Goal: Transaction & Acquisition: Download file/media

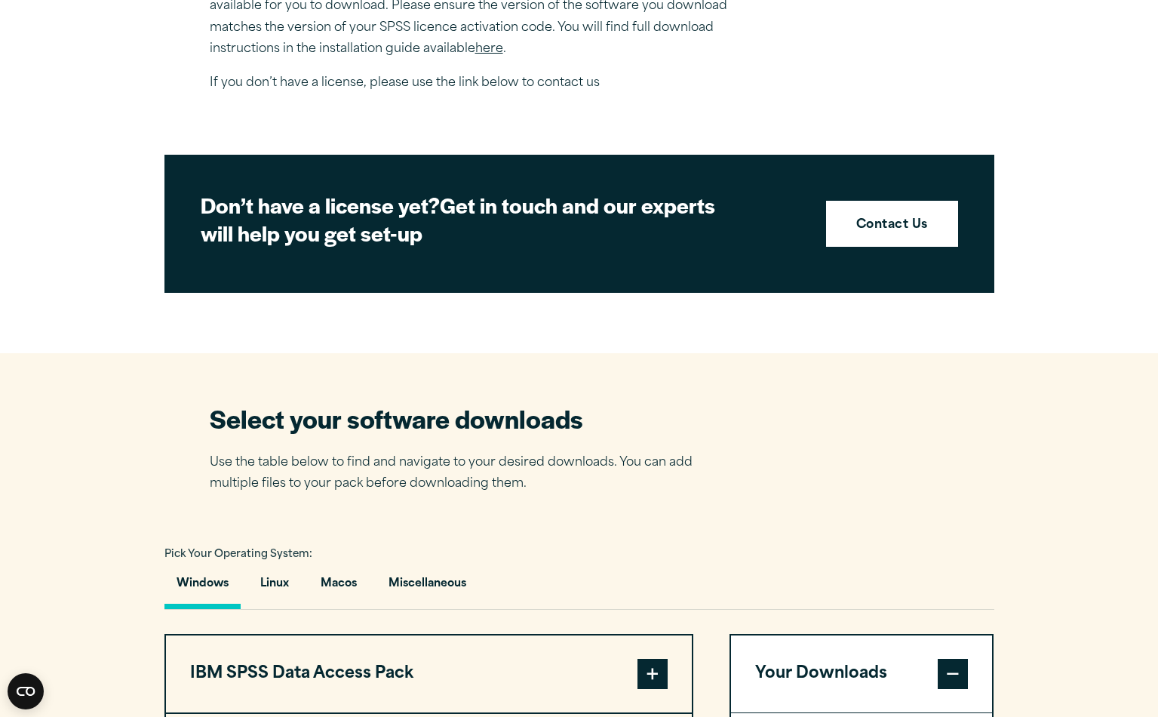
scroll to position [589, 0]
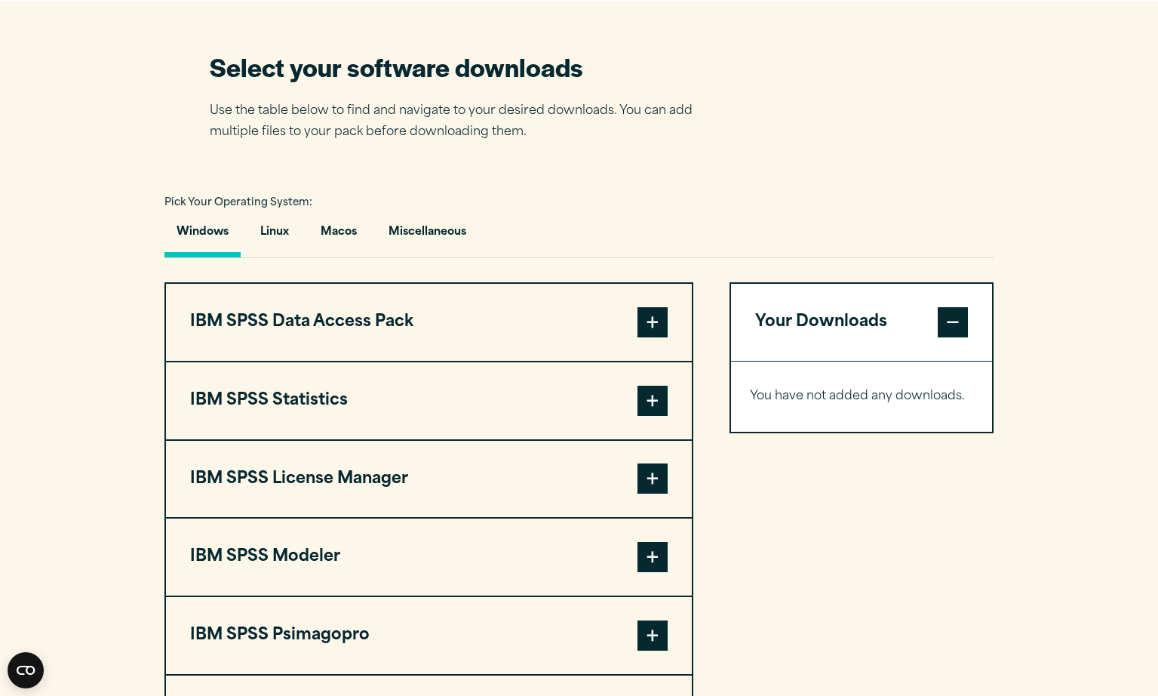
scroll to position [946, 0]
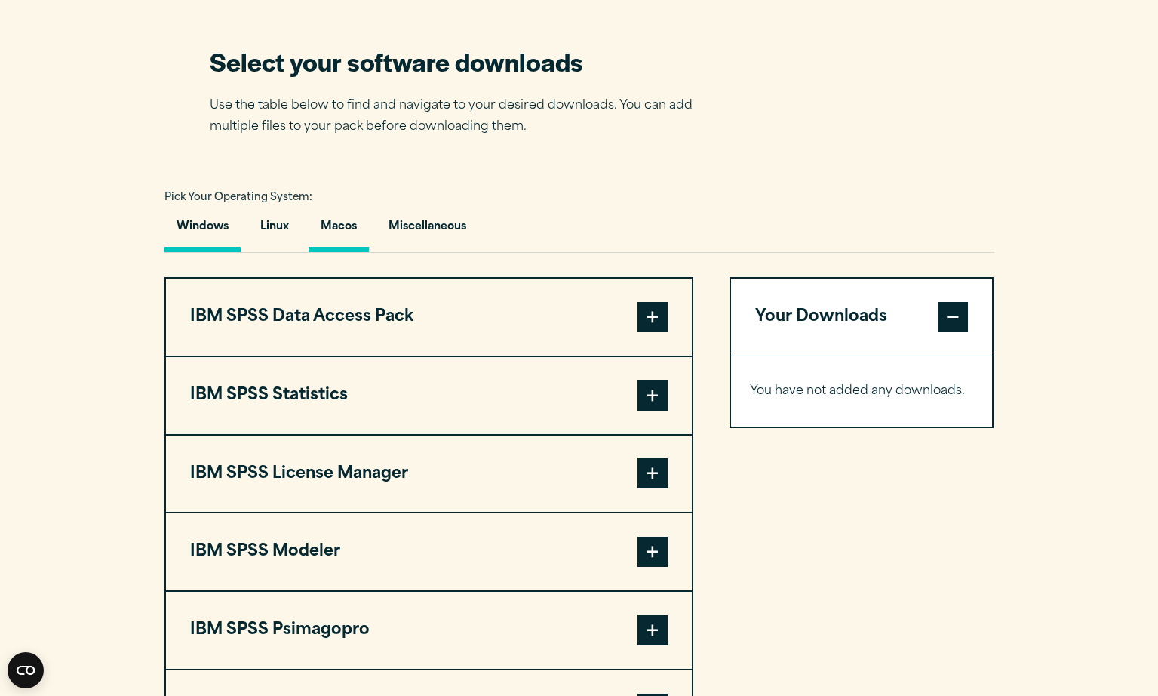
click at [332, 225] on button "Macos" at bounding box center [339, 230] width 60 height 43
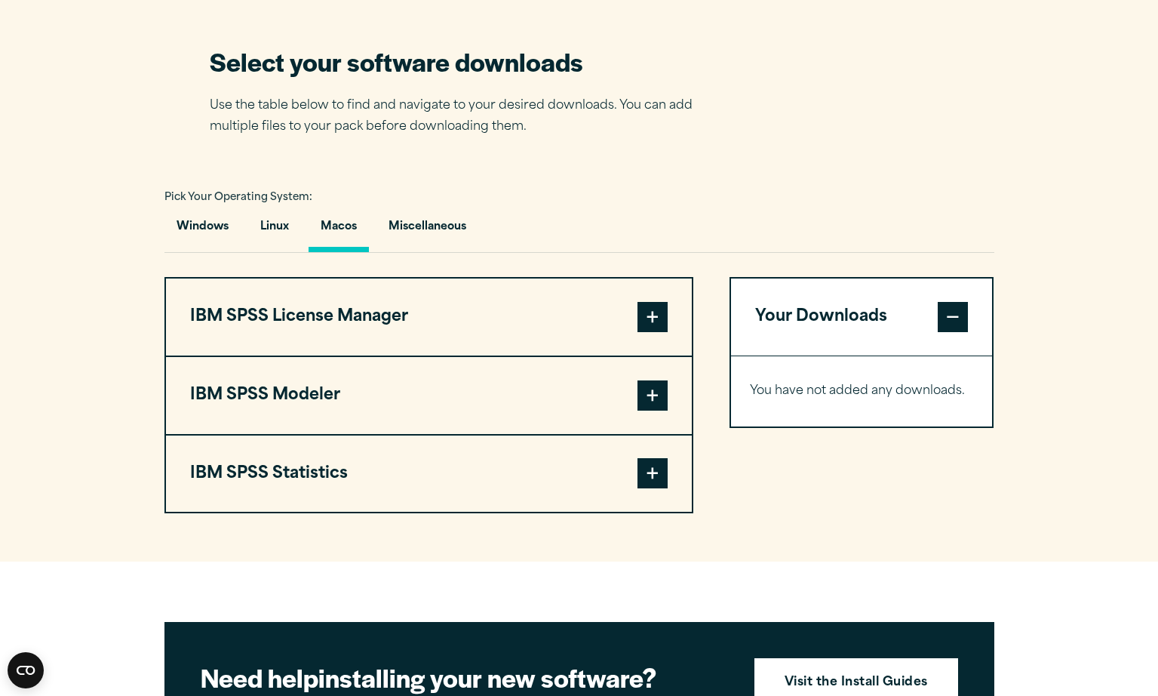
click at [648, 321] on span at bounding box center [653, 317] width 30 height 30
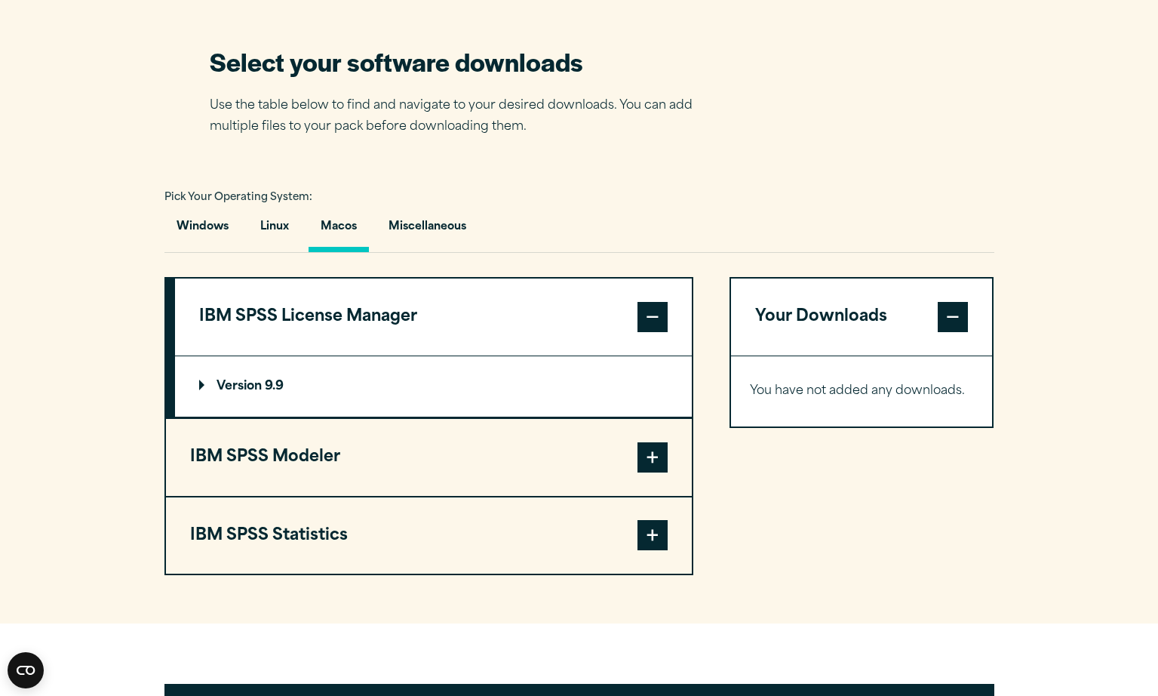
click at [648, 321] on span at bounding box center [653, 317] width 30 height 30
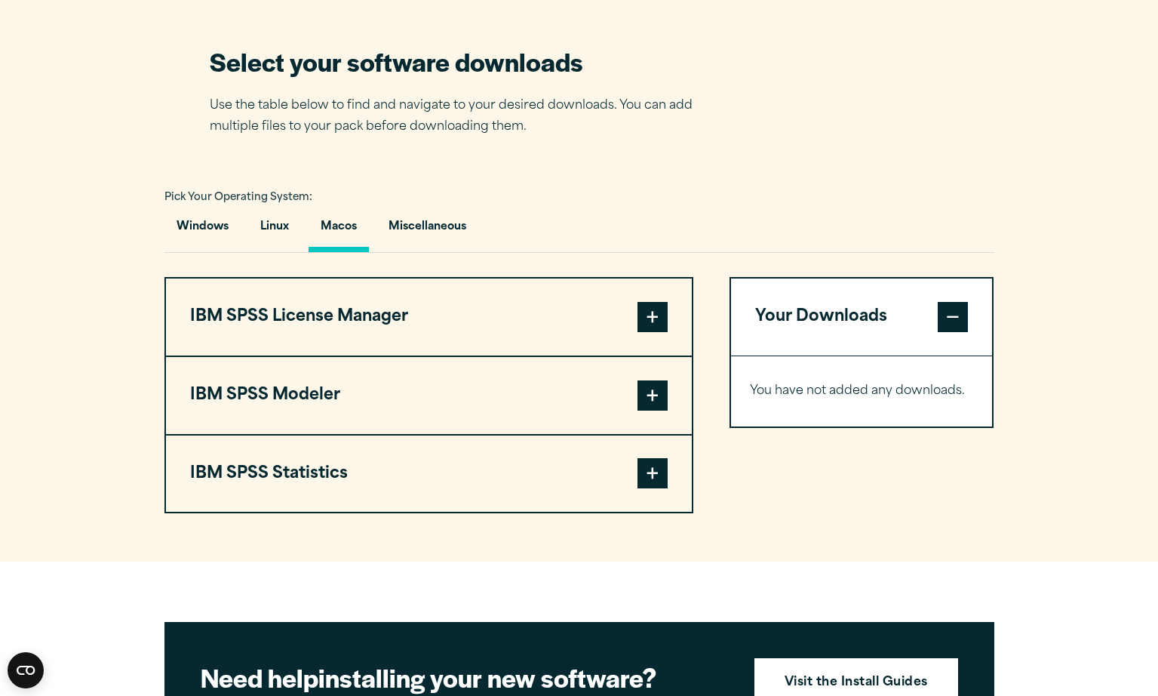
click at [648, 321] on span at bounding box center [653, 317] width 30 height 30
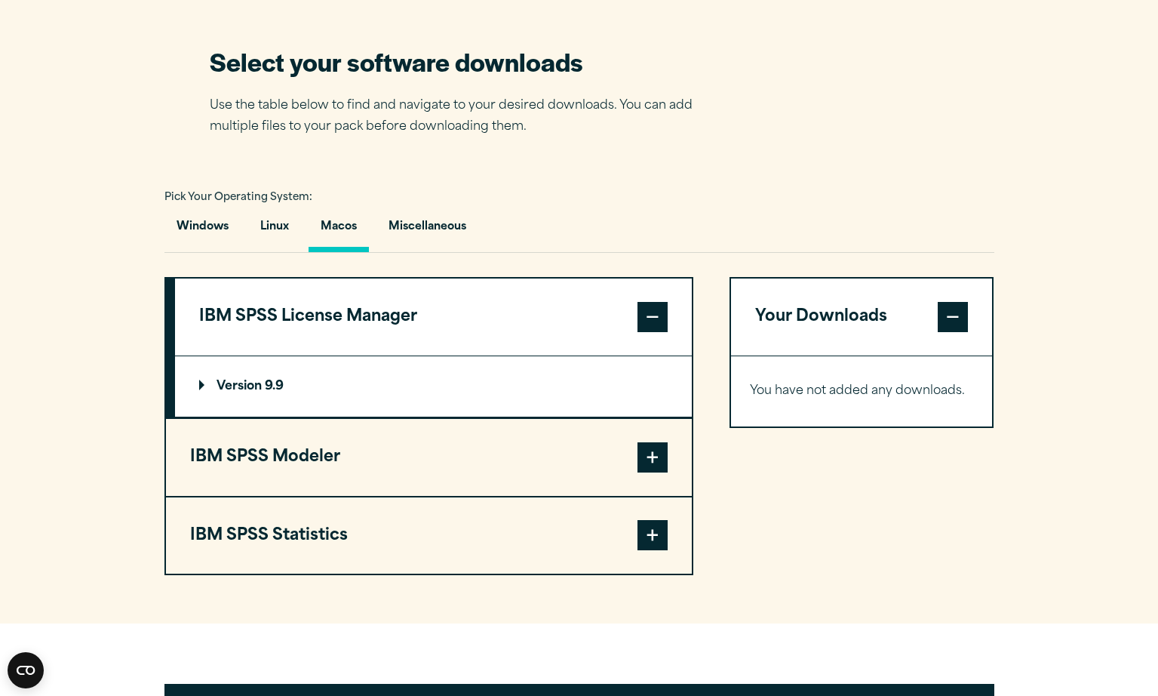
click at [201, 383] on p "Version 9.9" at bounding box center [241, 386] width 85 height 12
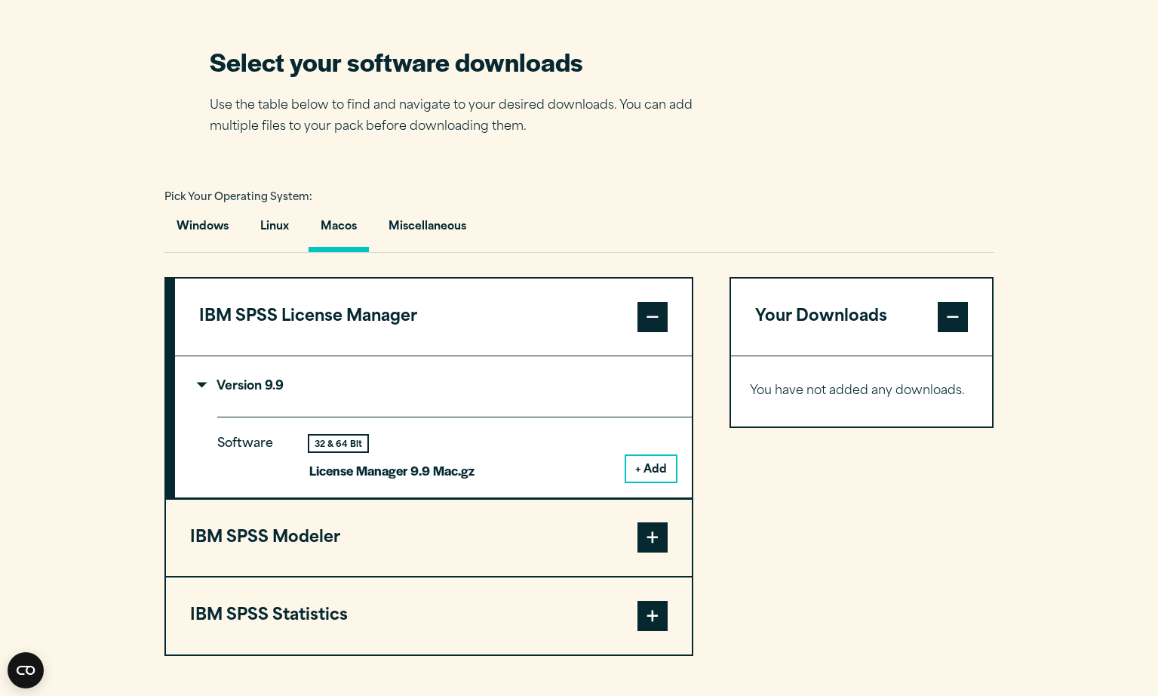
click at [649, 540] on span at bounding box center [653, 537] width 30 height 30
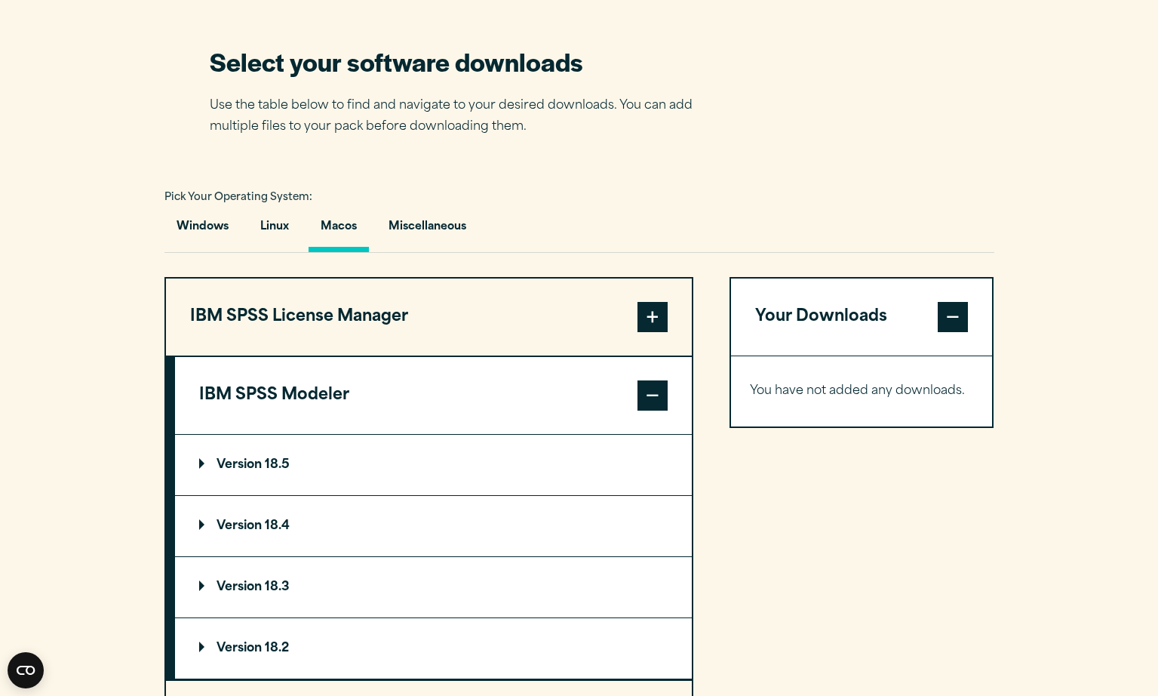
click at [201, 466] on p "Version 18.5" at bounding box center [244, 465] width 91 height 12
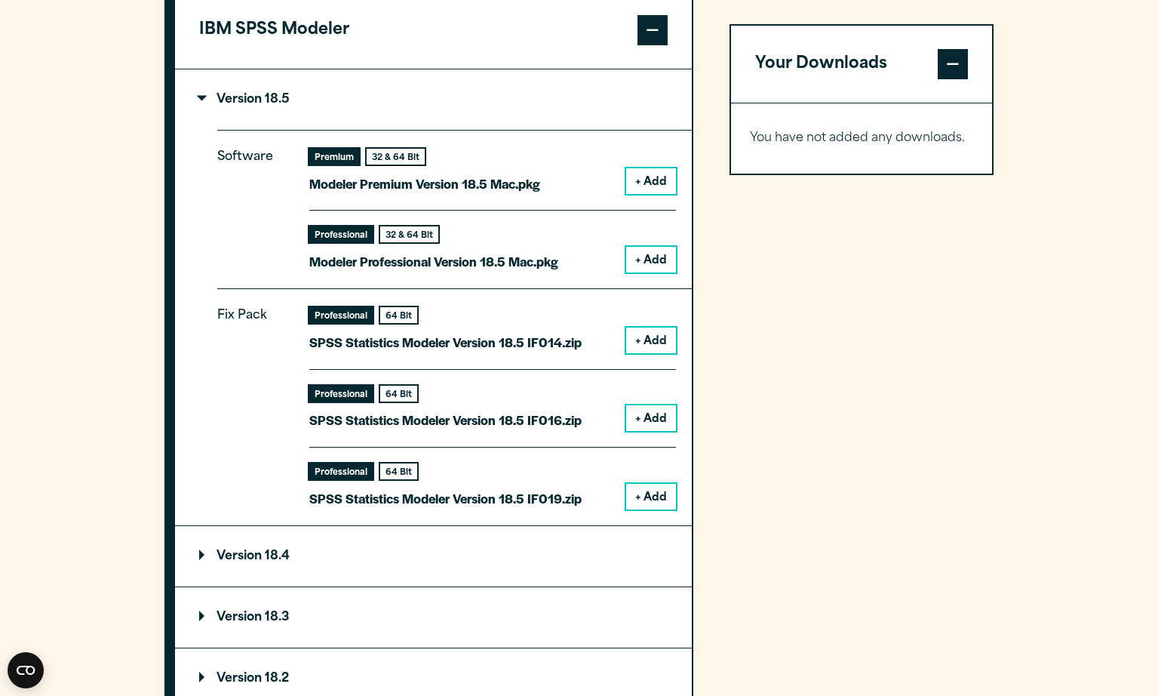
scroll to position [1312, 0]
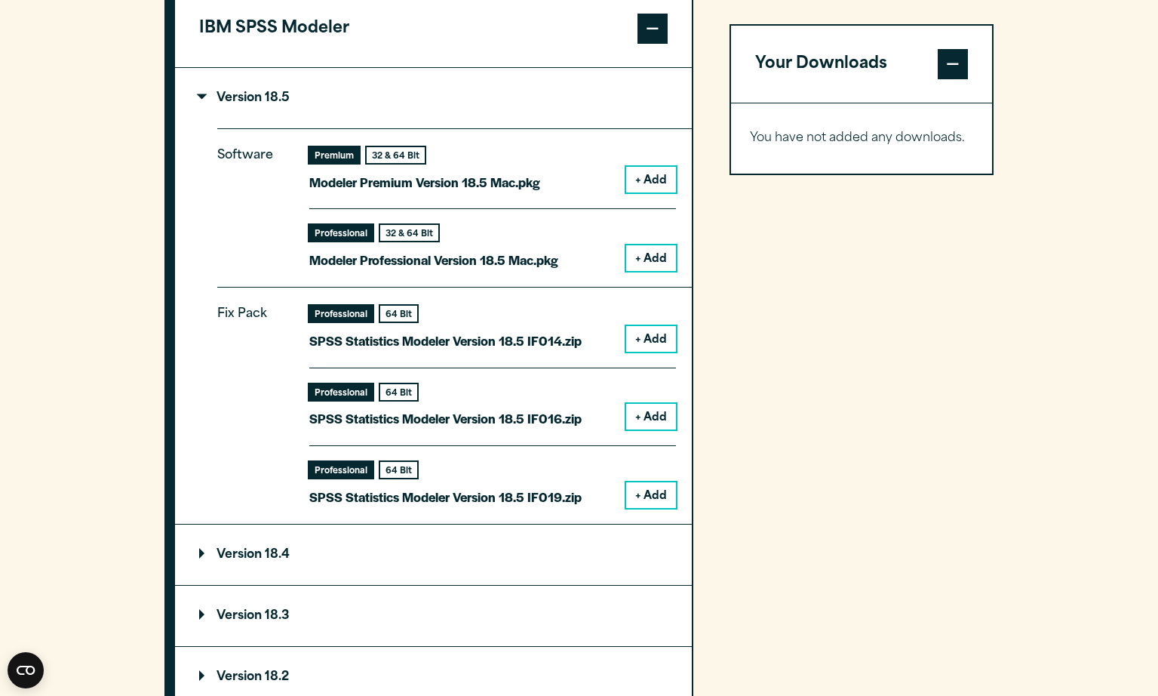
click at [206, 550] on p "Version 18.4" at bounding box center [244, 555] width 91 height 12
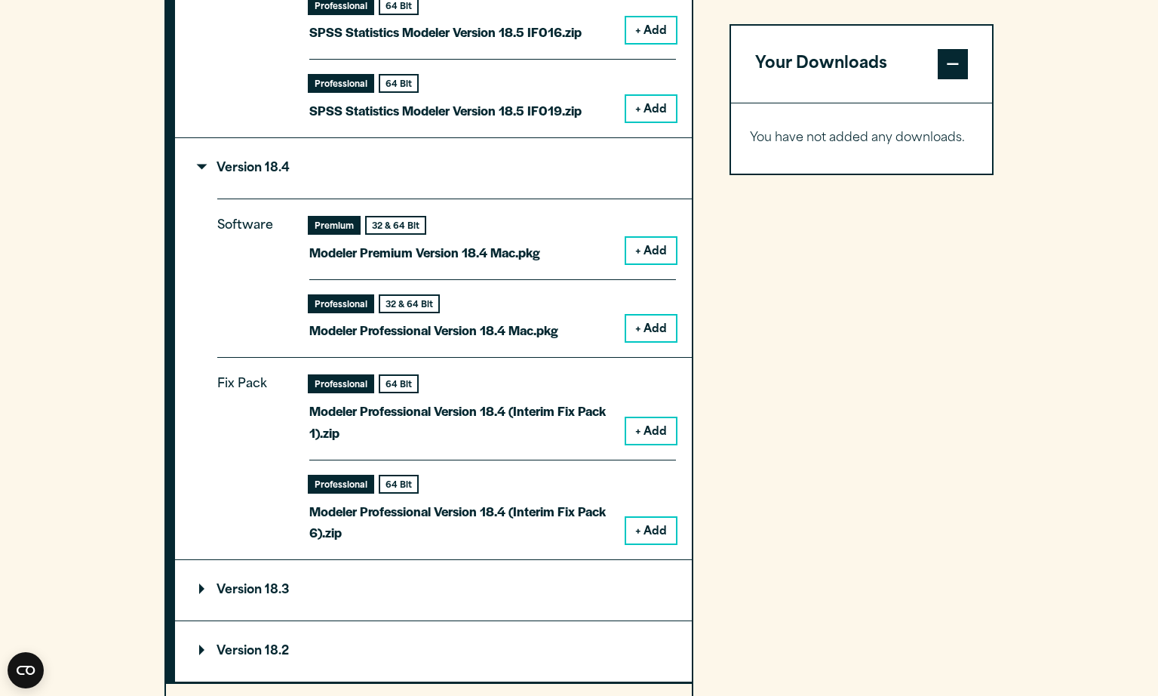
scroll to position [1703, 0]
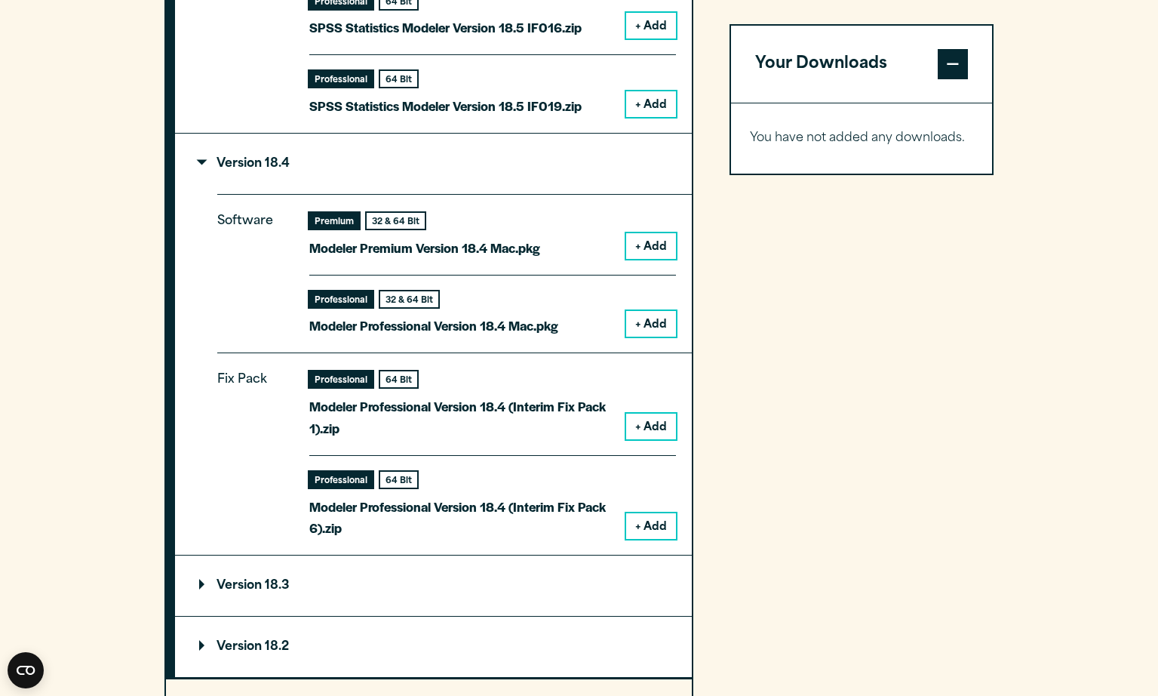
click at [208, 580] on p "Version 18.3" at bounding box center [244, 586] width 91 height 12
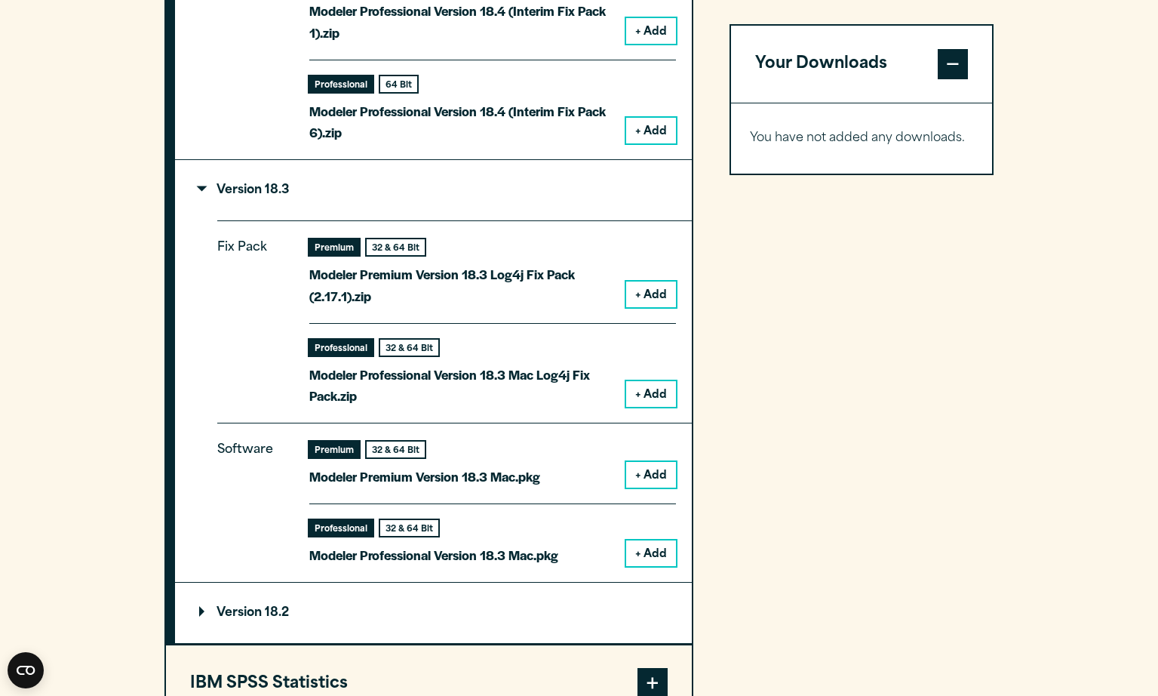
scroll to position [2103, 0]
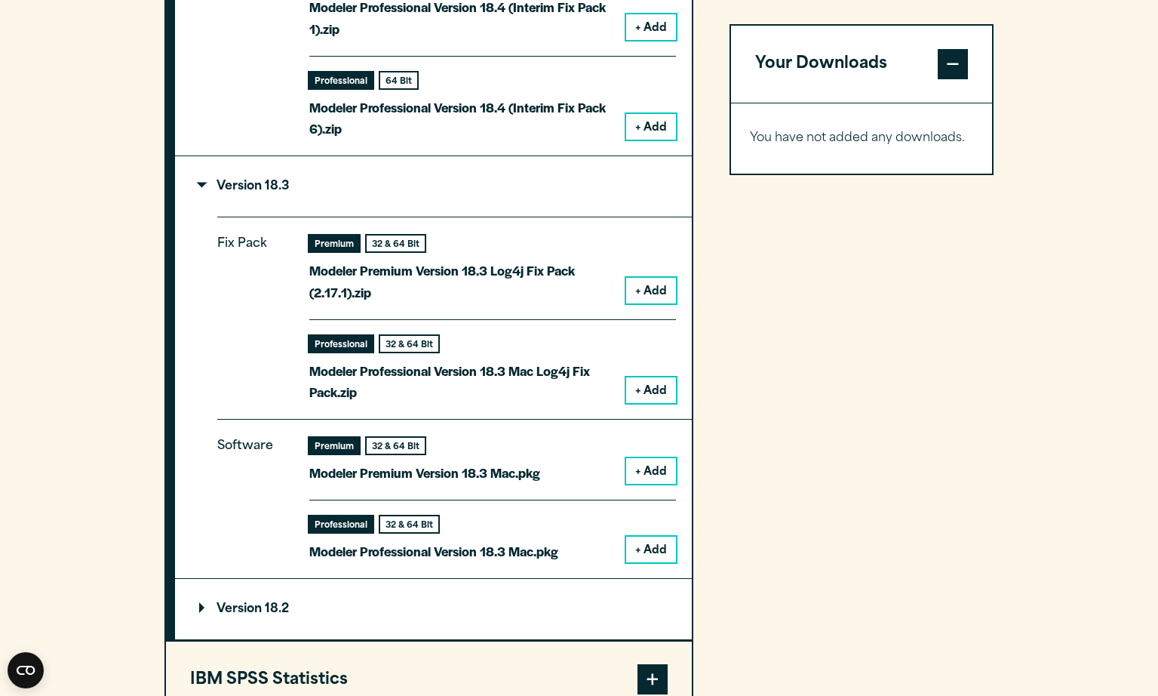
click at [201, 603] on p "Version 18.2" at bounding box center [244, 609] width 90 height 12
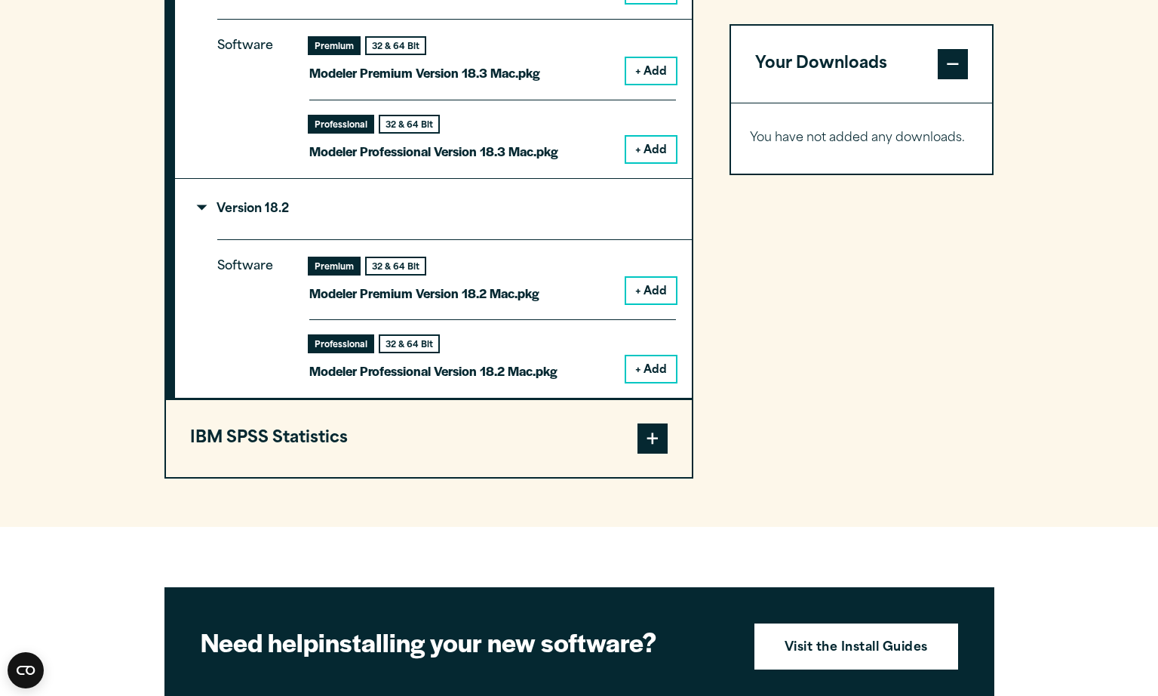
scroll to position [2504, 0]
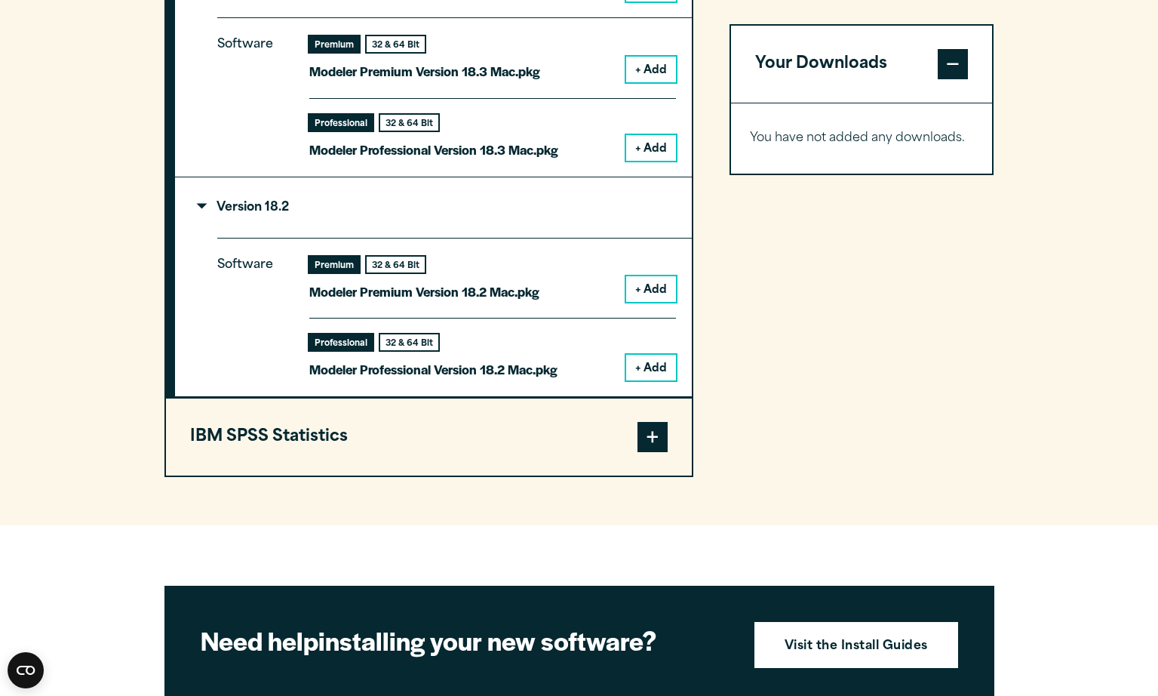
click at [657, 430] on span at bounding box center [653, 437] width 30 height 30
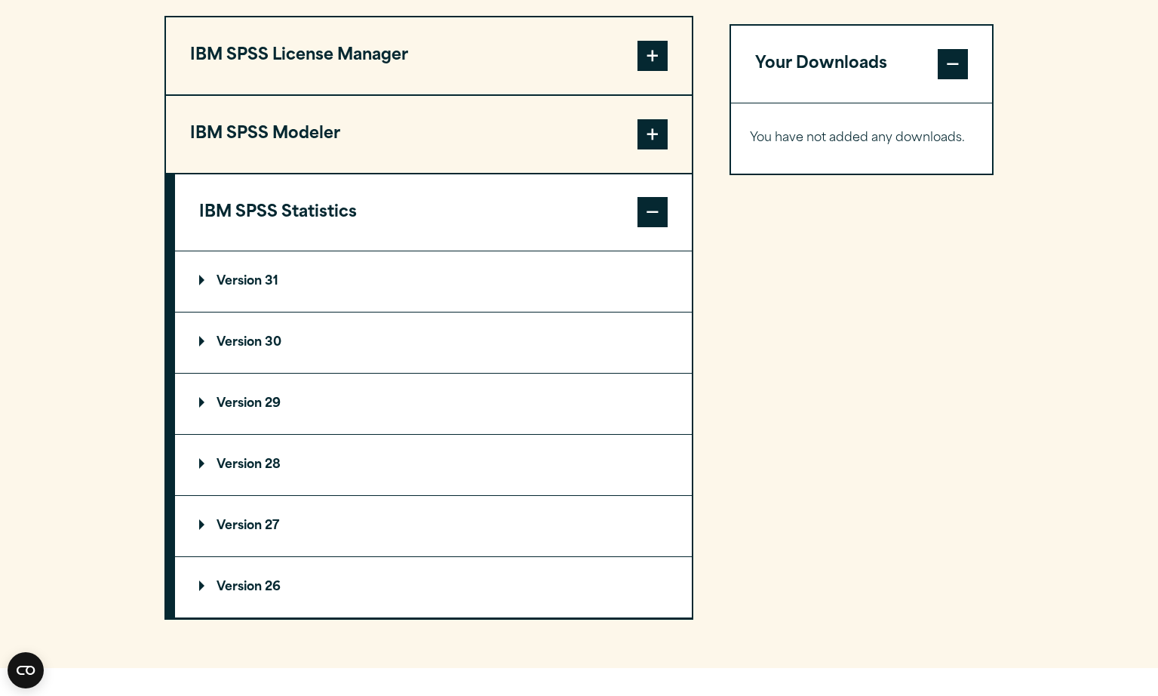
scroll to position [1165, 0]
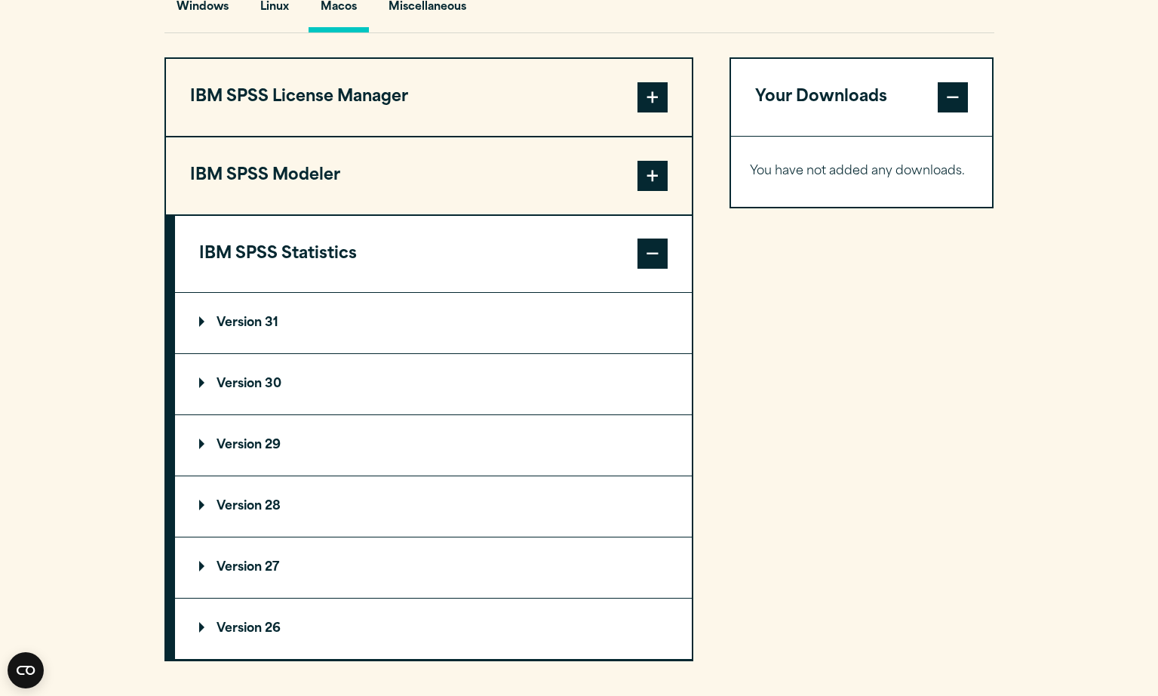
click at [205, 321] on p "Version 31" at bounding box center [238, 323] width 79 height 12
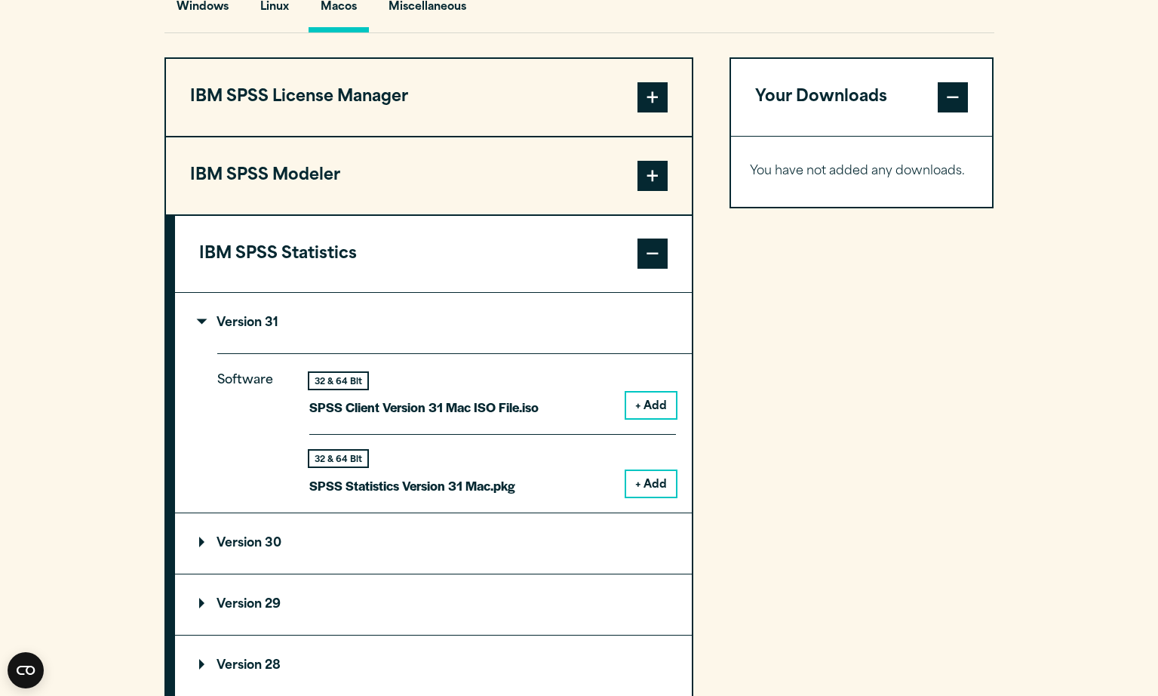
click at [204, 549] on summary "Version 30" at bounding box center [433, 543] width 517 height 60
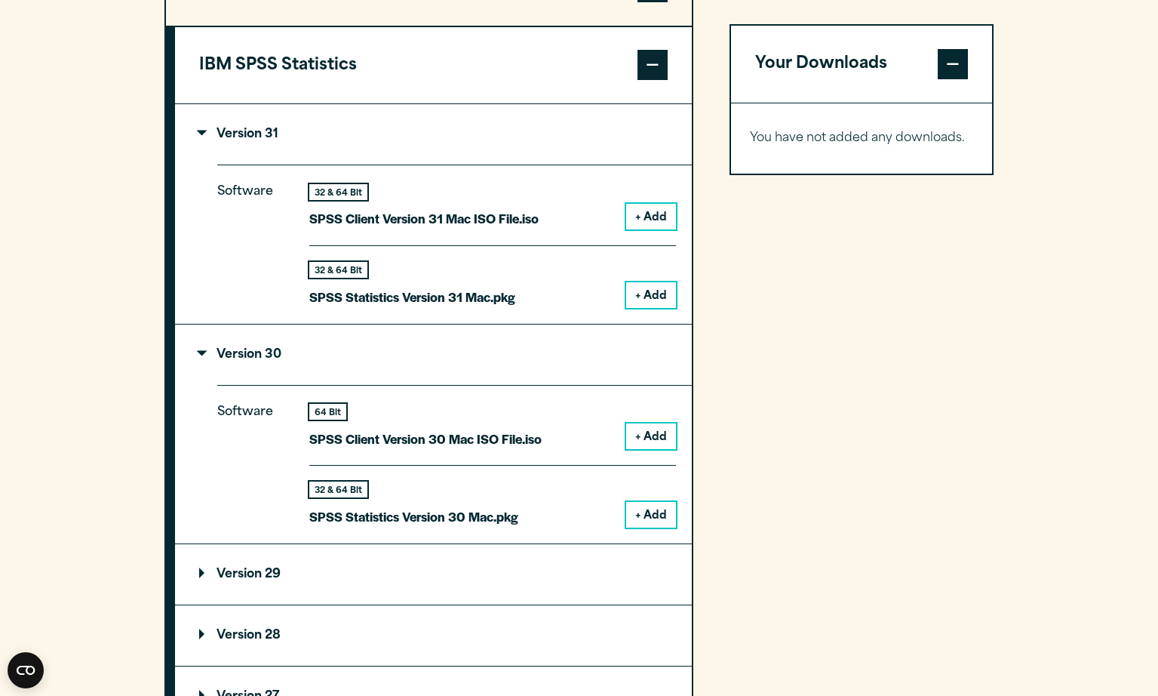
scroll to position [1357, 0]
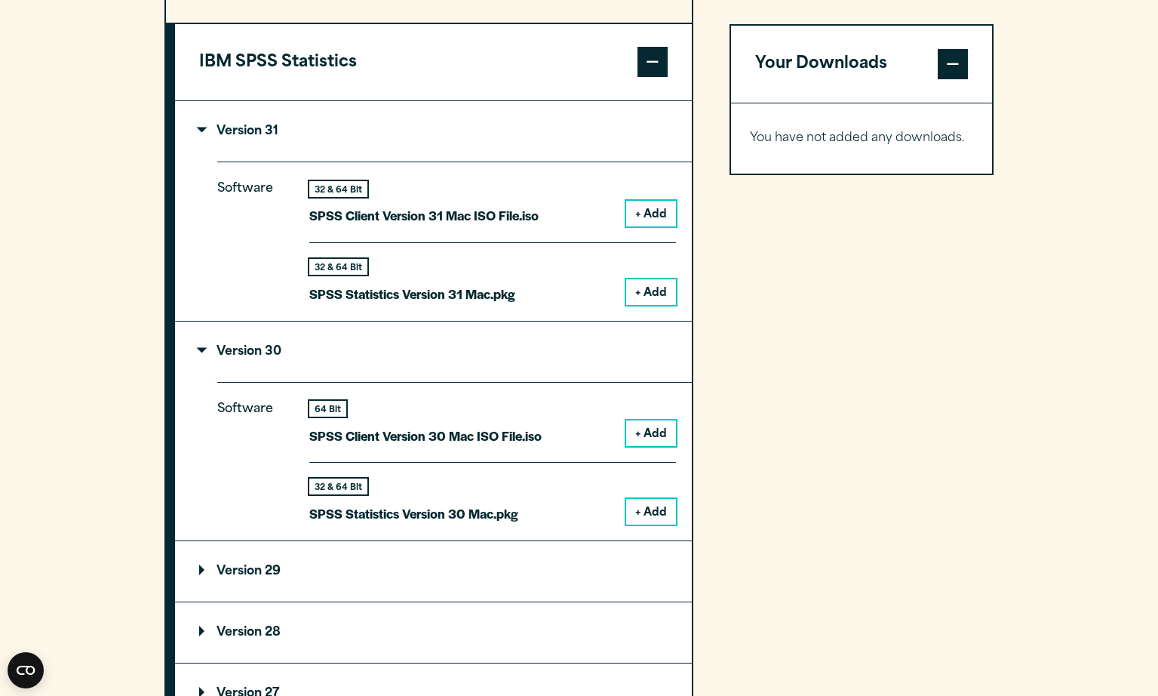
click at [234, 573] on p "Version 29" at bounding box center [240, 571] width 82 height 12
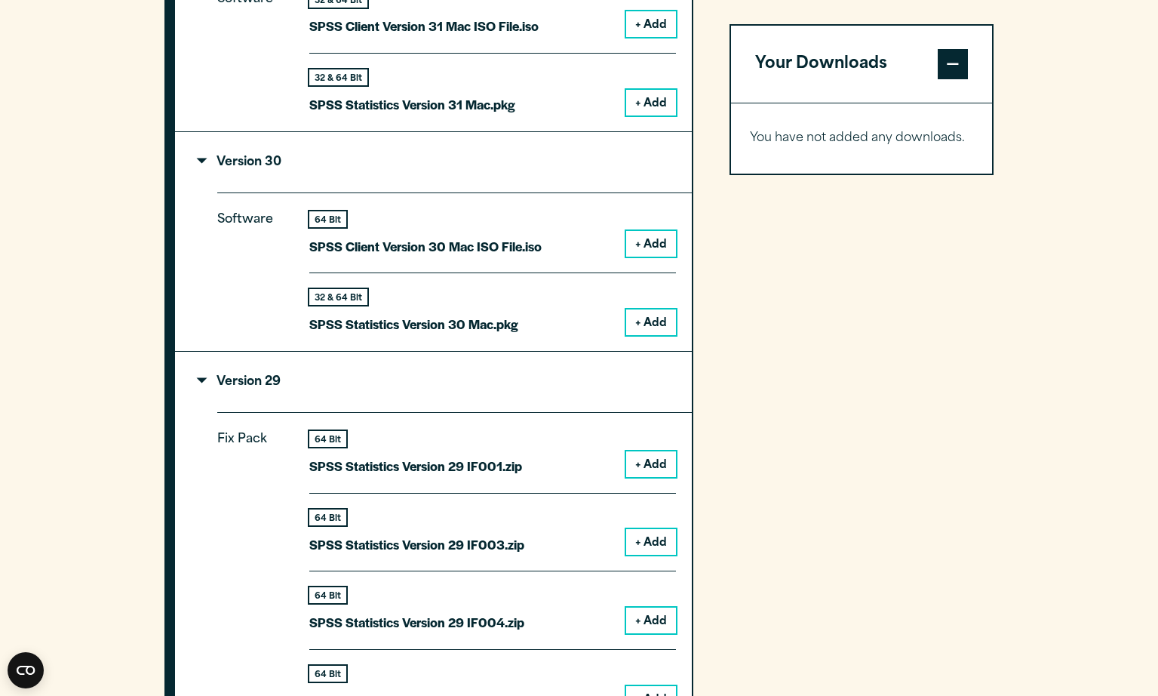
scroll to position [1548, 0]
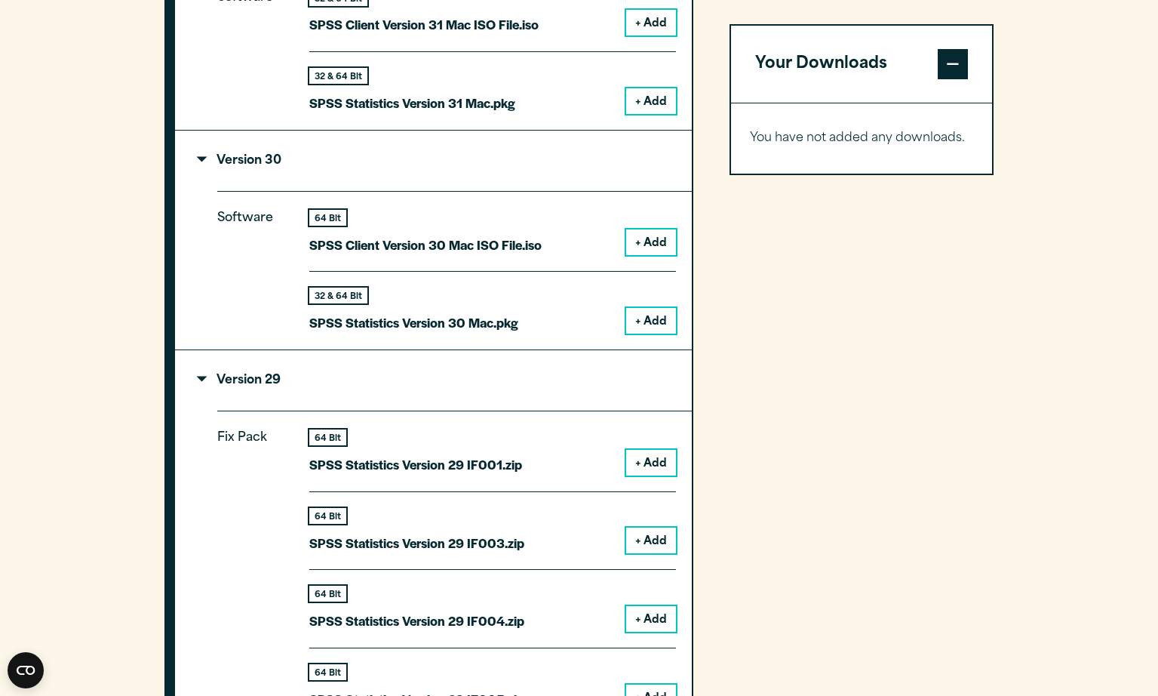
click at [654, 316] on button "+ Add" at bounding box center [651, 321] width 50 height 26
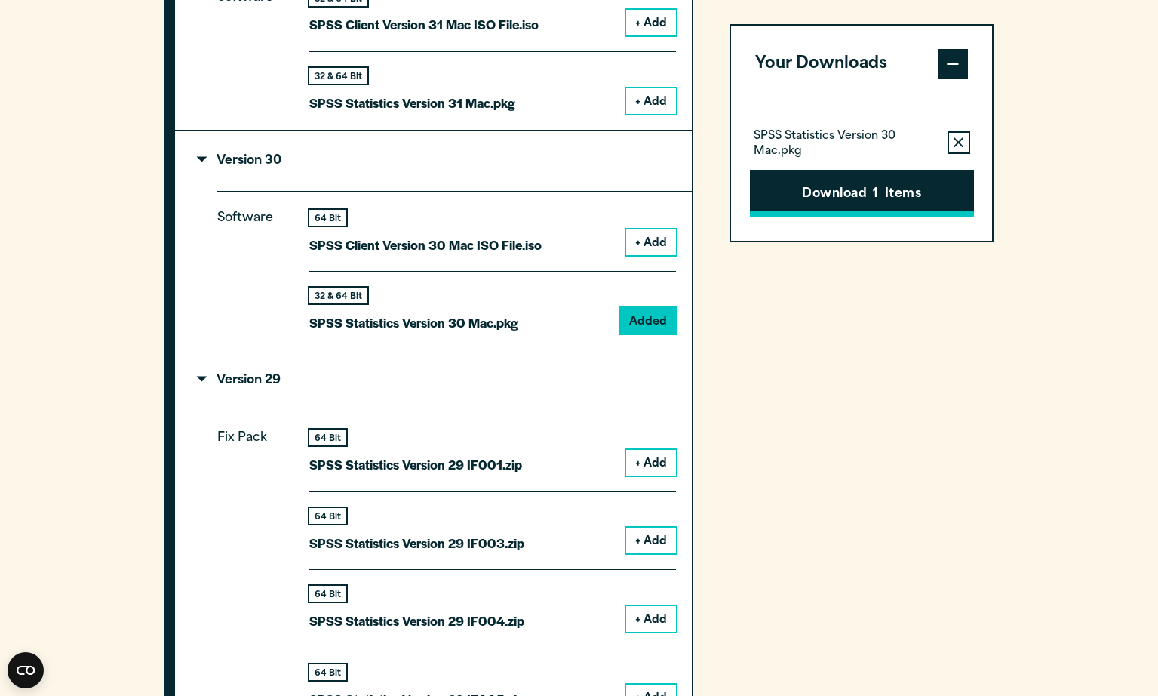
click at [900, 185] on button "Download 1 Items" at bounding box center [862, 193] width 224 height 47
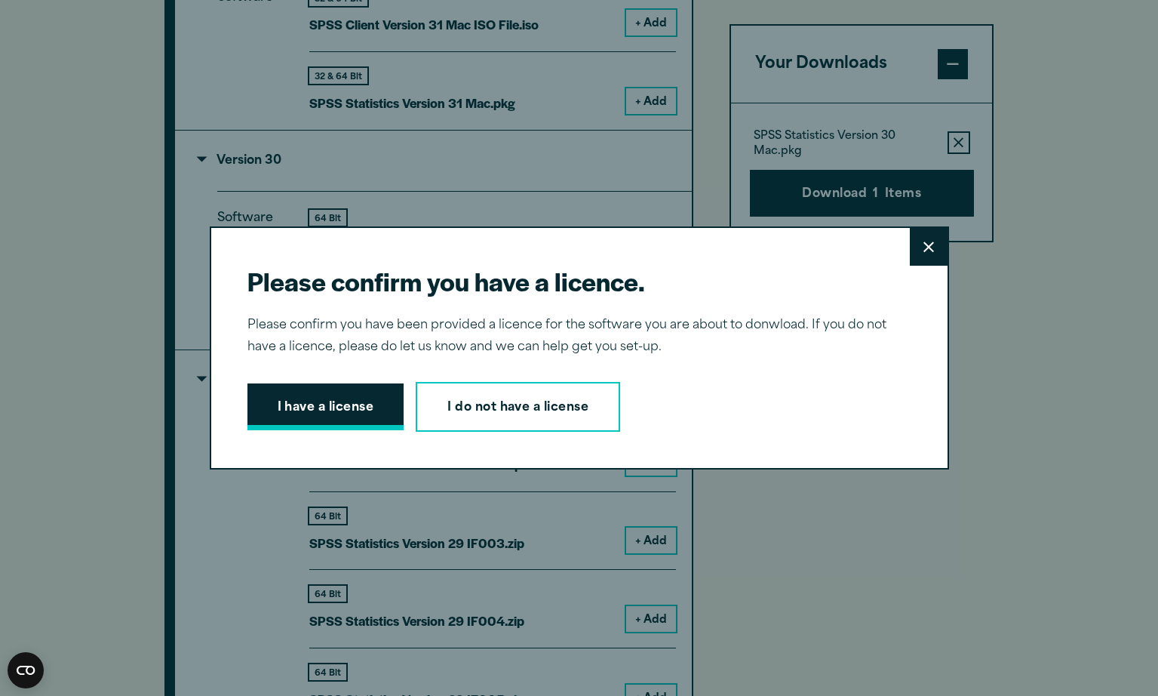
click at [285, 408] on button "I have a license" at bounding box center [326, 406] width 157 height 47
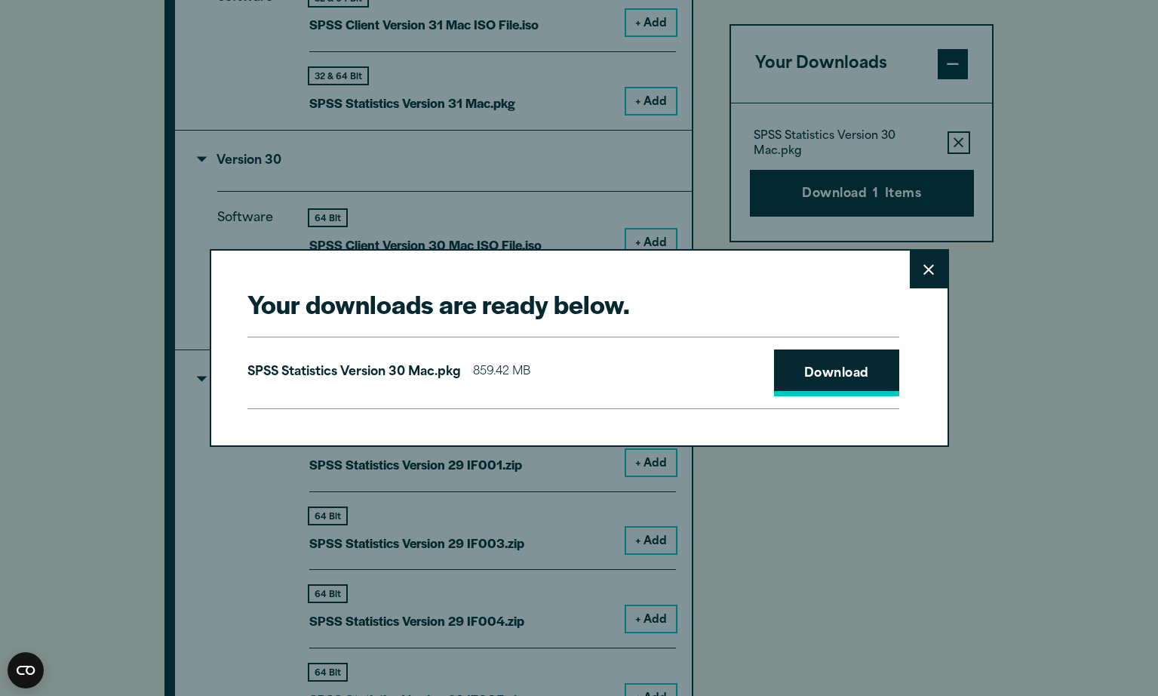
click at [839, 383] on link "Download" at bounding box center [836, 372] width 125 height 47
